Goal: Task Accomplishment & Management: Complete application form

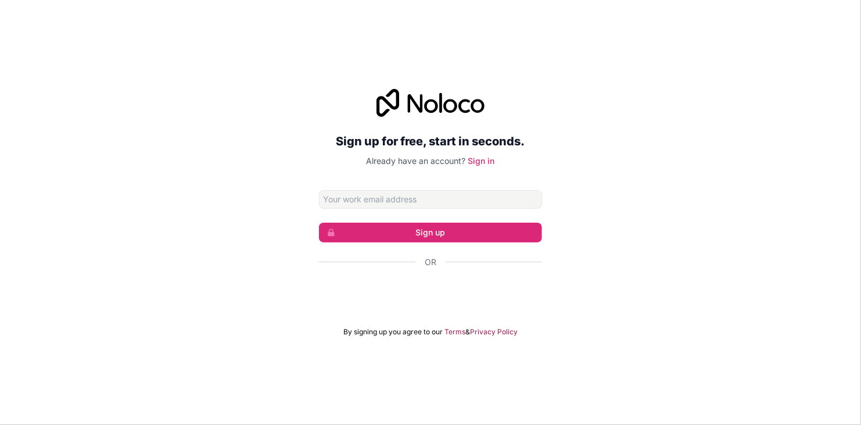
click at [459, 207] on input "Email address" at bounding box center [430, 199] width 223 height 19
click at [457, 198] on input "Email address" at bounding box center [430, 199] width 223 height 19
click at [457, 198] on input ",mhaakwu" at bounding box center [430, 199] width 223 height 19
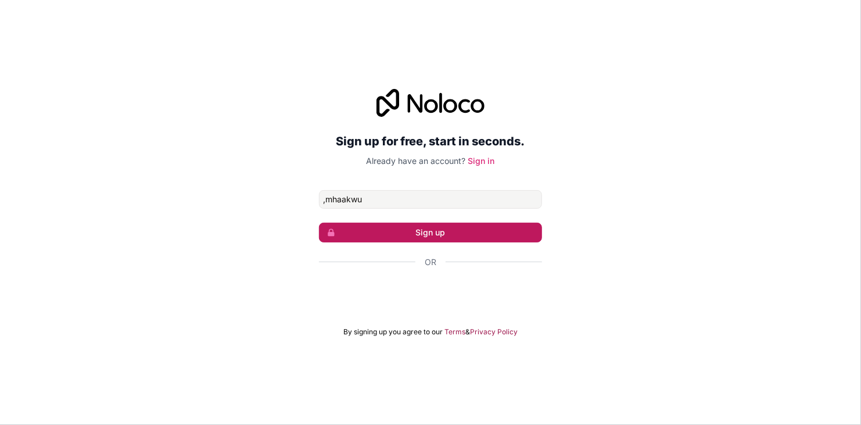
click at [450, 229] on button "Sign up" at bounding box center [430, 232] width 223 height 20
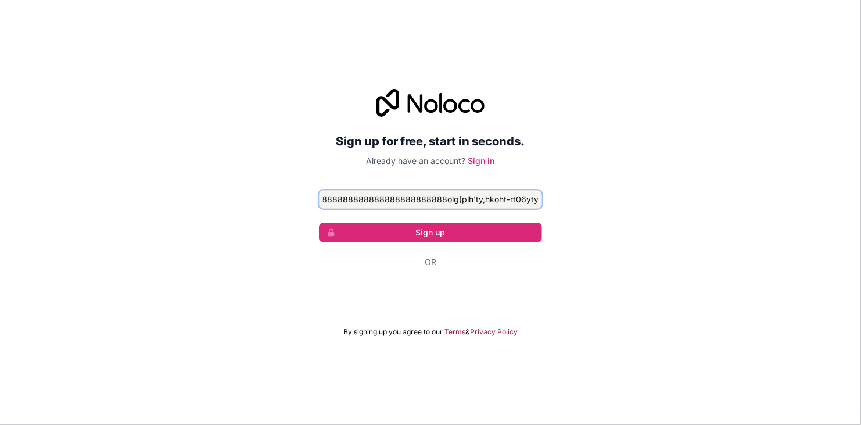
scroll to position [0, 617]
click at [468, 202] on input ",mhaakwuakjkjmnhwx7ydepr9r4'5p56p,keiu4;u'or.ddllllllllllllllllllllllllllllllll…" at bounding box center [430, 199] width 223 height 19
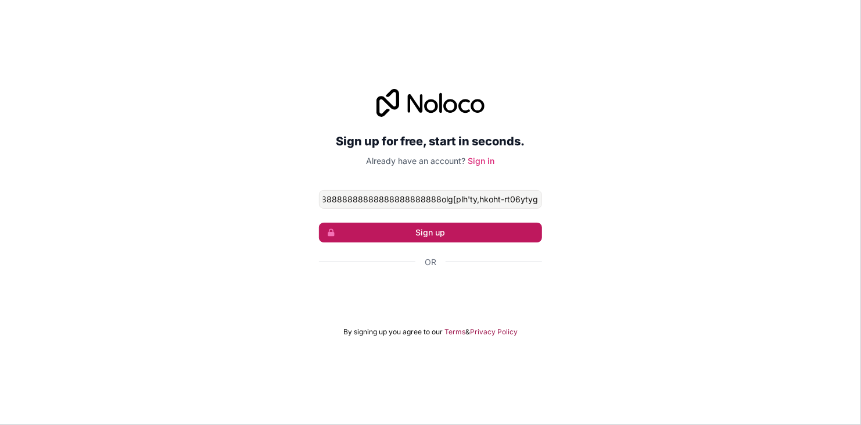
scroll to position [0, 0]
click at [435, 234] on button "Sign up" at bounding box center [430, 232] width 223 height 20
click at [434, 233] on button "Sign up" at bounding box center [430, 232] width 223 height 20
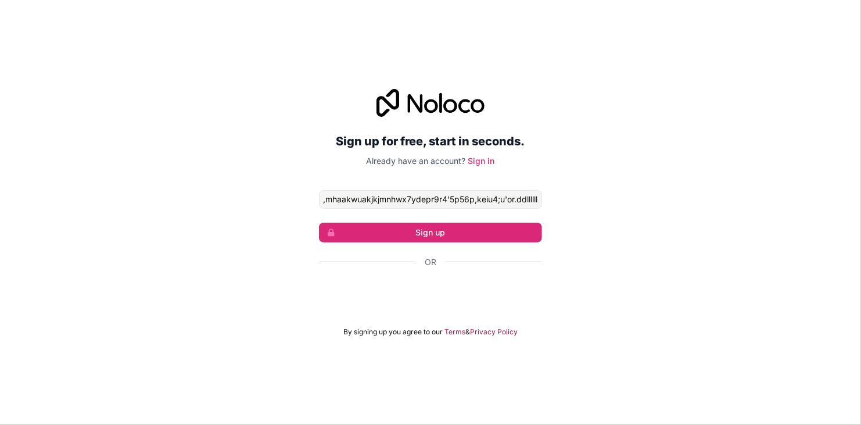
click at [416, 311] on form ",mhaakwuakjkjmnhwx7ydepr9r4'5p56p,keiu4;u'or.ddllllllllllllllllllllllllllllllll…" at bounding box center [430, 263] width 223 height 146
click at [432, 193] on input ",mhaakwuakjkjmnhwx7ydepr9r4'5p56p,keiu4;u'or.ddllllllllllllllllllllllllllllllll…" at bounding box center [430, 199] width 223 height 19
click at [520, 202] on input "r9r4'5p56p,keiu4;u'or.ddlllllllllllllllllllllllllllllllllllllllllllllllllllllll…" at bounding box center [430, 199] width 223 height 19
drag, startPoint x: 520, startPoint y: 202, endPoint x: 506, endPoint y: 189, distance: 18.9
click at [506, 190] on input "r9r4'5p56p,keiu4;u'or.ddlllllllllllllllllllllllllllllllllllllllllllllllllllllll…" at bounding box center [430, 199] width 223 height 19
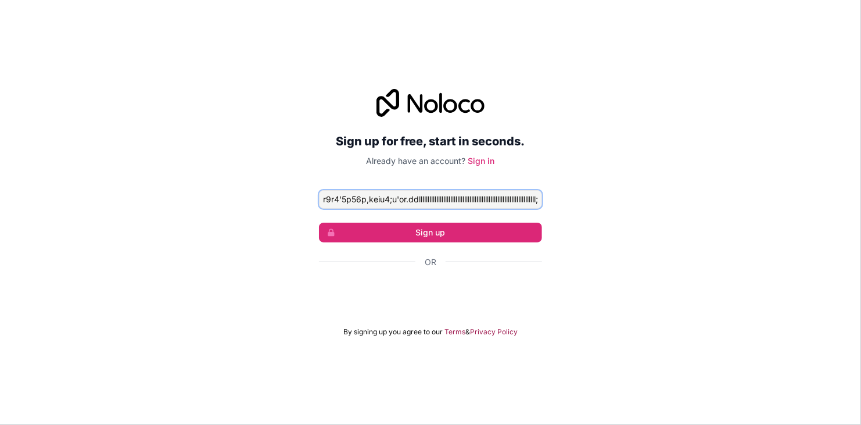
click at [365, 194] on input "r9r4'5p56p,keiu4;u'or.ddlllllllllllllllllllllllllllllllllllllllllllllllllllllll…" at bounding box center [430, 199] width 223 height 19
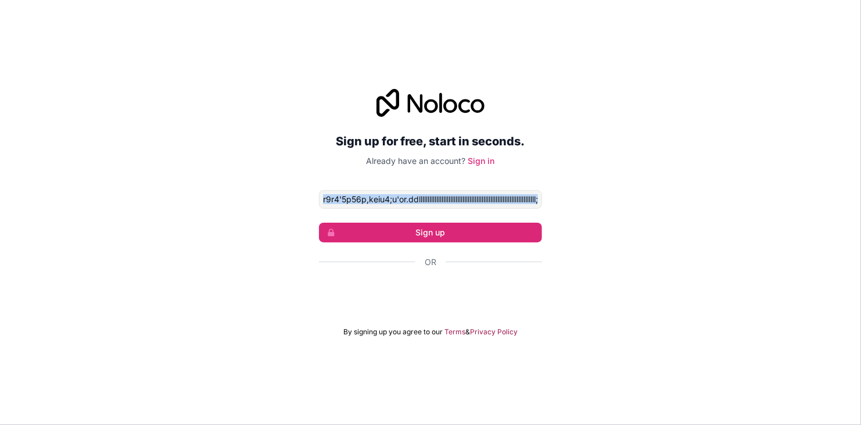
drag, startPoint x: 367, startPoint y: 218, endPoint x: 365, endPoint y: 206, distance: 12.3
click at [365, 206] on form "r9r4'5p56p,keiu4;u'or.ddlllllllllllllllllllllllllllllllllllllllllllllllllllllll…" at bounding box center [430, 263] width 223 height 146
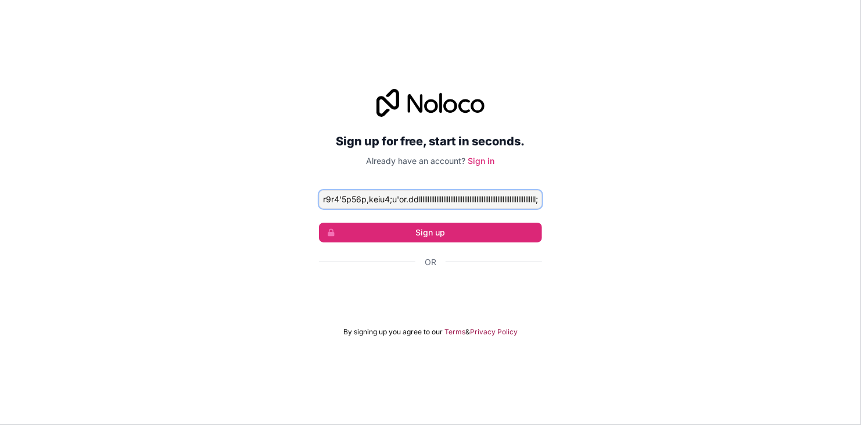
click at [487, 199] on input "r9r4'5p56p,keiu4;u'or.ddlllllllllllllllllllllllllllllllllllllllllllllllllllllll…" at bounding box center [430, 199] width 223 height 19
drag, startPoint x: 441, startPoint y: 196, endPoint x: 601, endPoint y: 224, distance: 162.8
click at [601, 224] on div "Sign up for free, start in seconds. Already have an account? Sign in r9r4'5p56p…" at bounding box center [430, 213] width 861 height 280
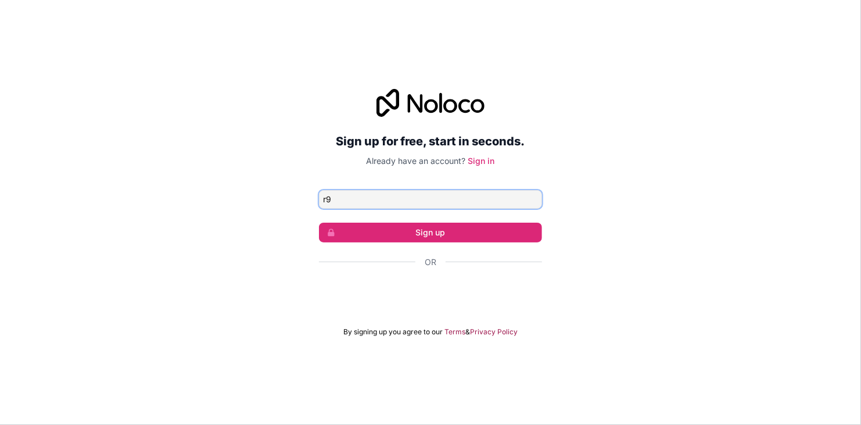
type input "r"
